Goal: Task Accomplishment & Management: Manage account settings

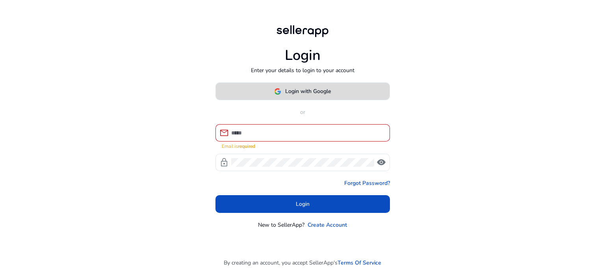
click at [308, 100] on span at bounding box center [303, 91] width 174 height 19
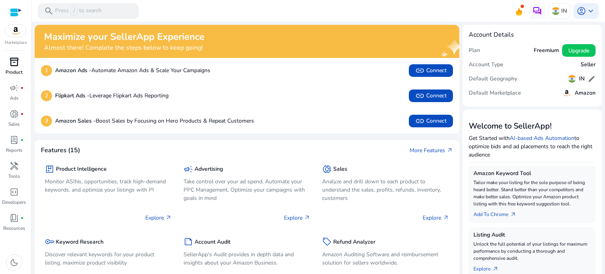
click at [18, 66] on span "inventory_2" at bounding box center [13, 61] width 9 height 9
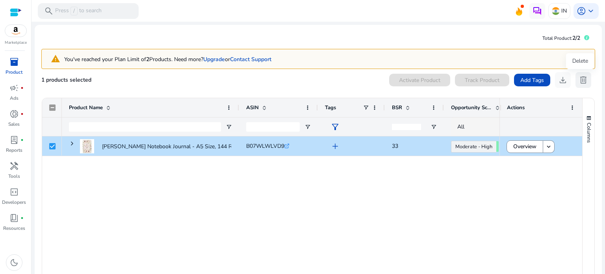
click at [582, 81] on span "delete" at bounding box center [583, 79] width 9 height 9
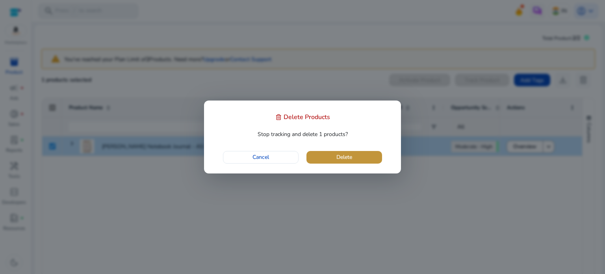
click at [355, 154] on span "button" at bounding box center [345, 157] width 76 height 19
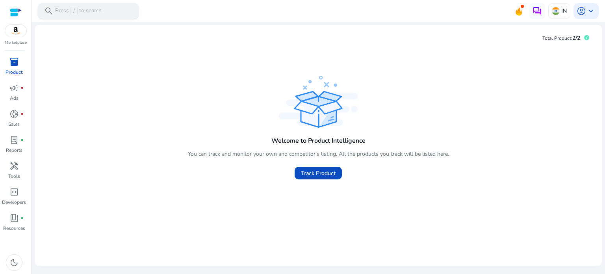
click at [94, 12] on p "Press / to search" at bounding box center [78, 11] width 46 height 9
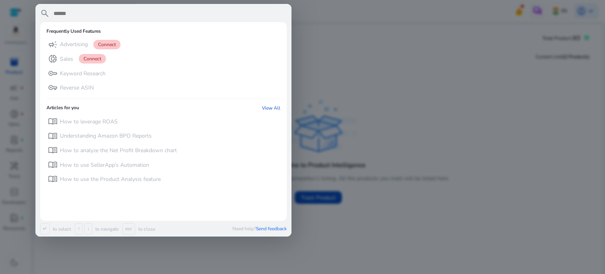
click at [432, 92] on div at bounding box center [302, 137] width 605 height 274
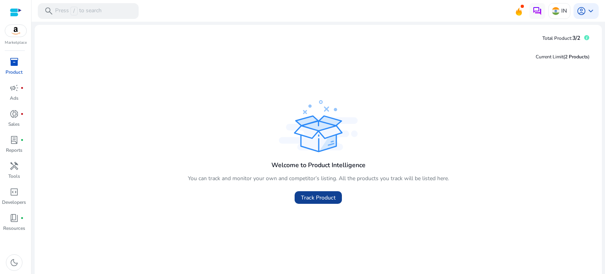
click at [325, 196] on span "Track Product" at bounding box center [318, 197] width 35 height 8
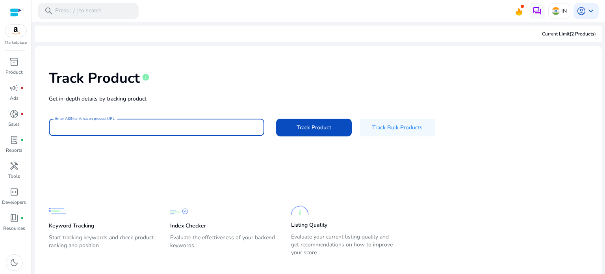
click at [113, 124] on input "Enter ASIN or Amazon product URL" at bounding box center [156, 127] width 203 height 9
paste input "**********"
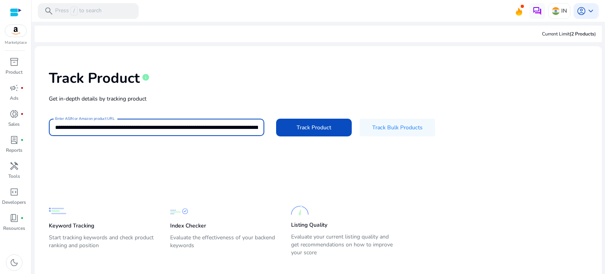
scroll to position [0, 1543]
type input "**********"
click at [310, 128] on span "Track Product" at bounding box center [314, 127] width 35 height 8
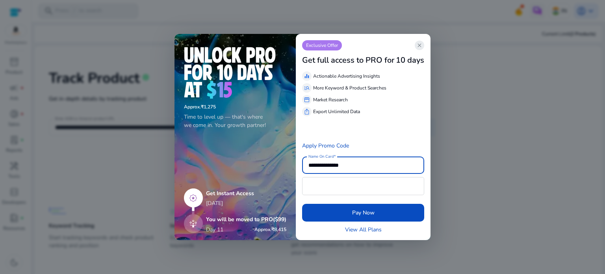
click at [419, 46] on span "close" at bounding box center [419, 45] width 6 height 6
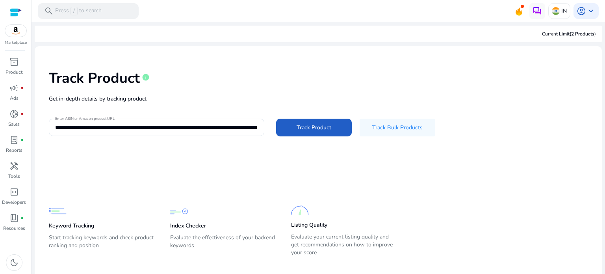
click at [328, 130] on span "Track Product" at bounding box center [314, 127] width 35 height 8
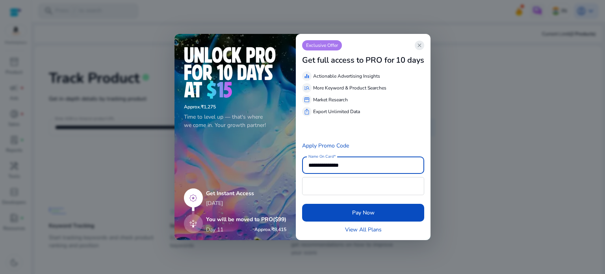
click at [418, 45] on span "close" at bounding box center [419, 45] width 6 height 6
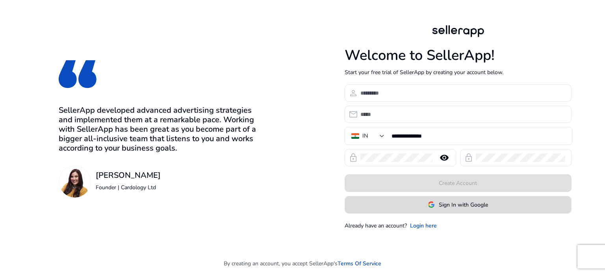
click at [435, 208] on span "Sign In with Google" at bounding box center [458, 205] width 60 height 8
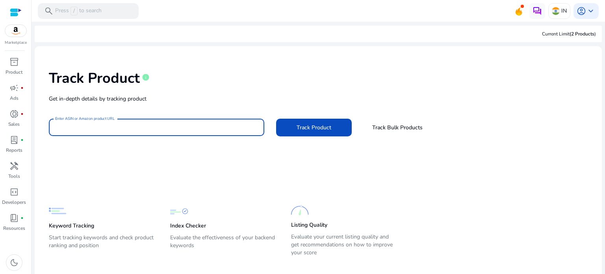
click at [90, 126] on input "Enter ASIN or Amazon product URL" at bounding box center [156, 127] width 203 height 9
paste input "**********"
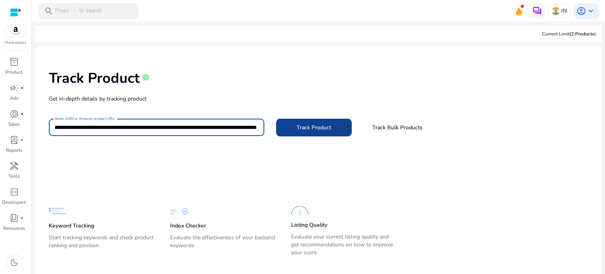
type input "**********"
click at [337, 125] on span at bounding box center [314, 127] width 76 height 19
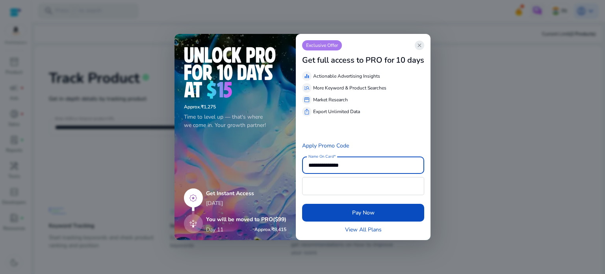
click at [417, 47] on app-icon "close" at bounding box center [419, 45] width 9 height 9
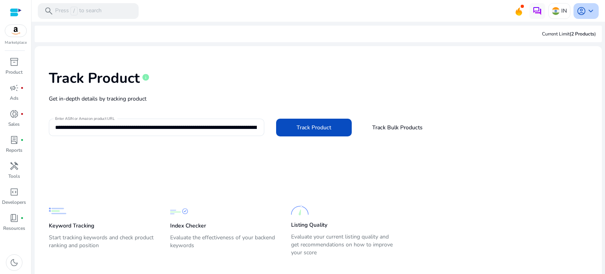
click at [593, 9] on div "account_circle keyboard_arrow_down" at bounding box center [586, 11] width 25 height 16
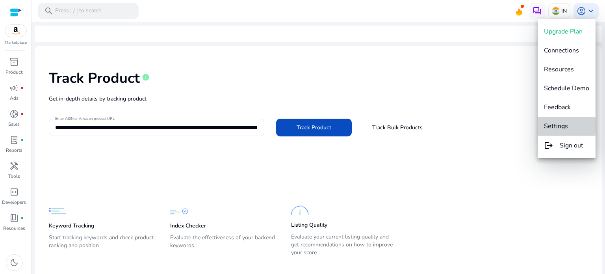
click at [566, 126] on span "Settings" at bounding box center [556, 126] width 24 height 9
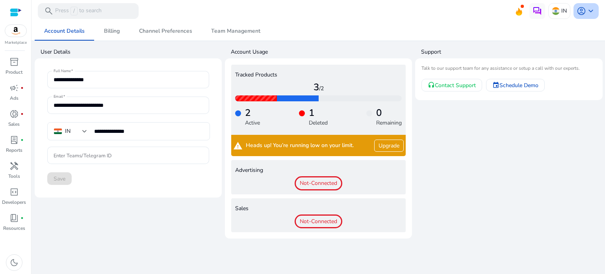
click at [587, 6] on span "keyboard_arrow_down" at bounding box center [590, 10] width 9 height 9
